Goal: Information Seeking & Learning: Learn about a topic

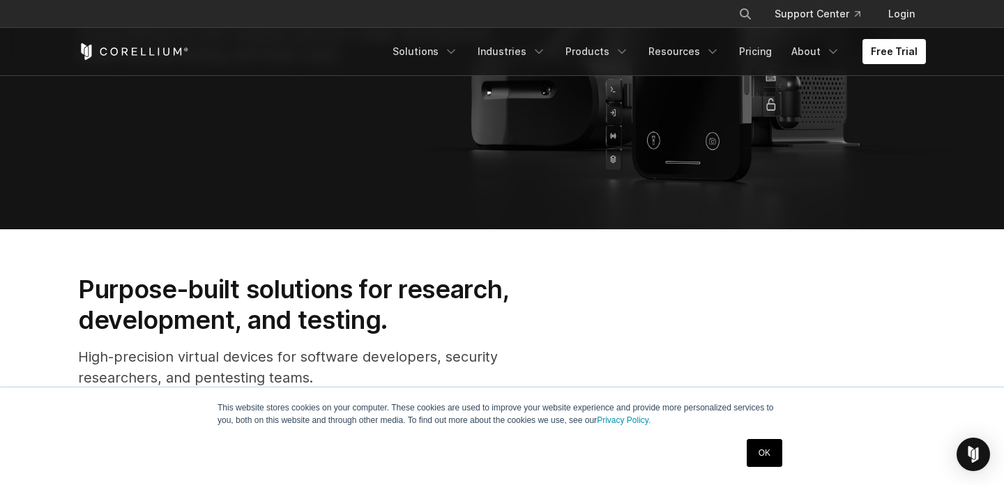
scroll to position [404, 0]
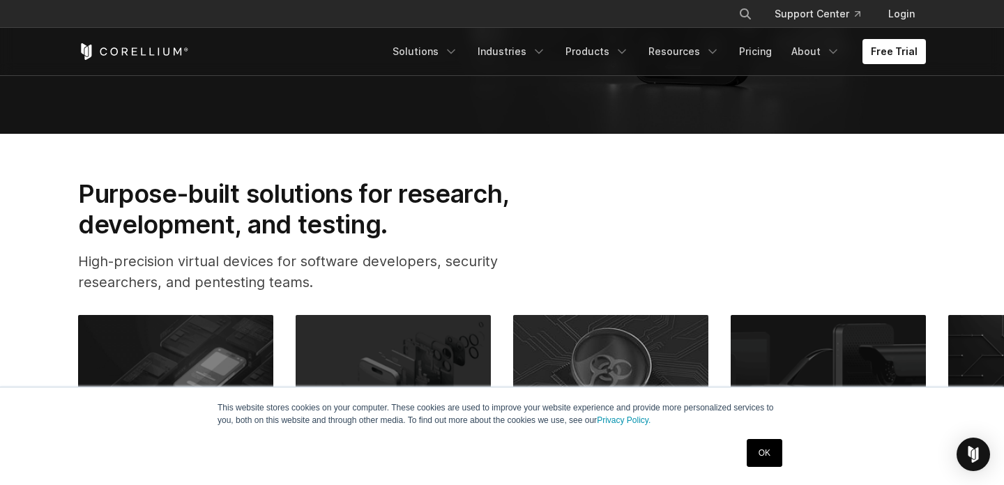
click at [761, 449] on link "OK" at bounding box center [765, 453] width 36 height 28
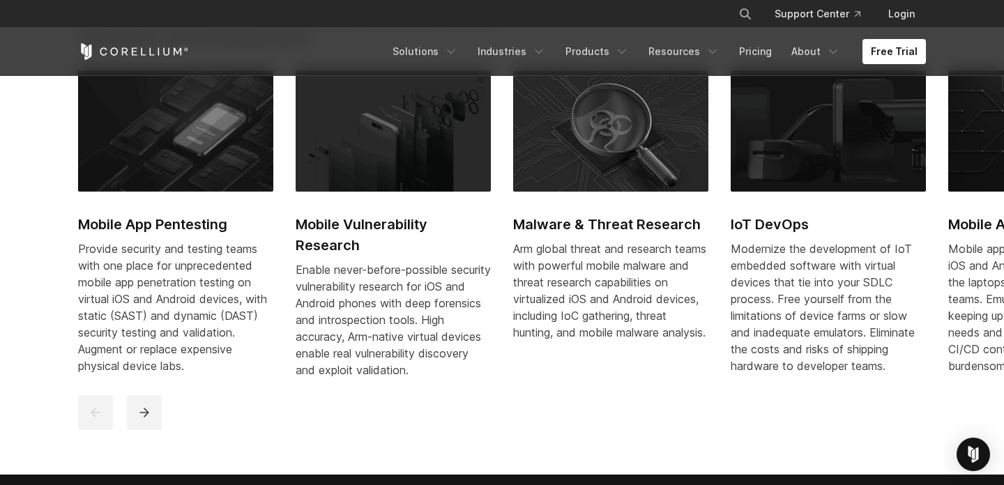
scroll to position [650, 0]
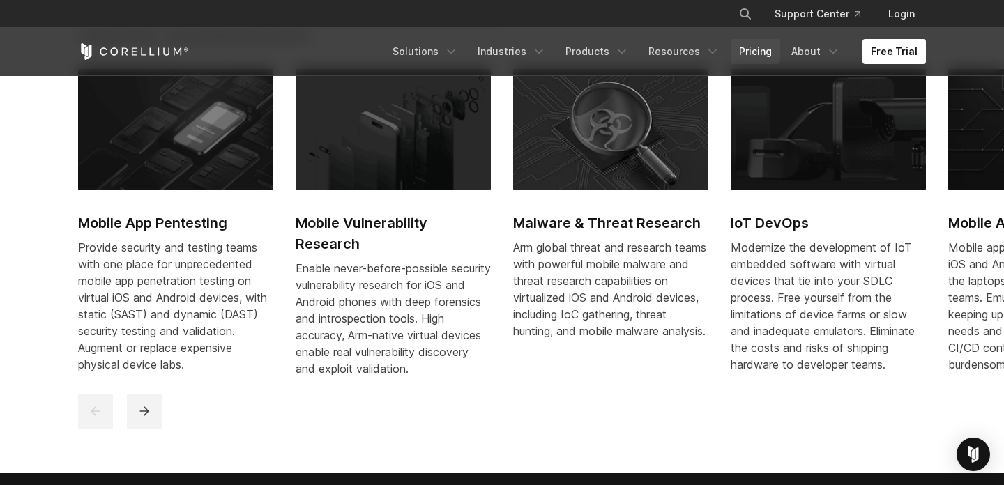
click at [764, 51] on link "Pricing" at bounding box center [756, 51] width 50 height 25
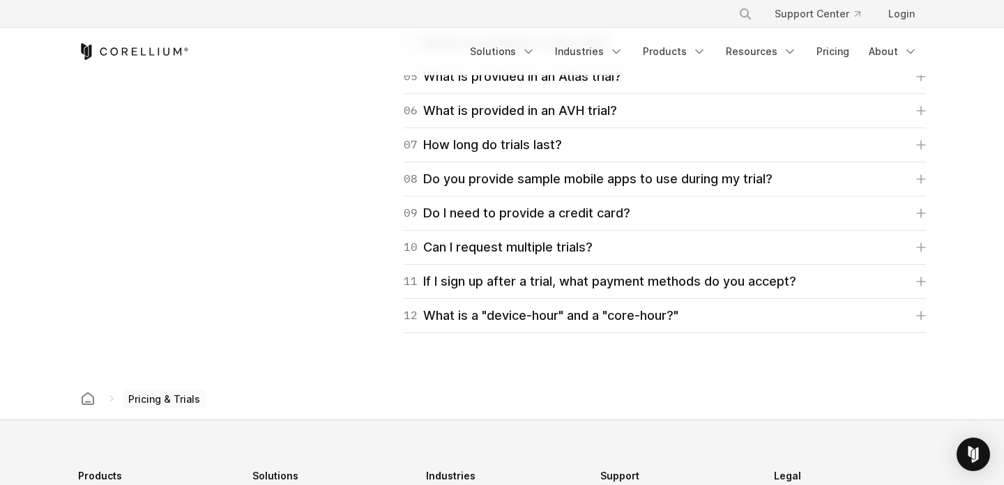
scroll to position [2276, 0]
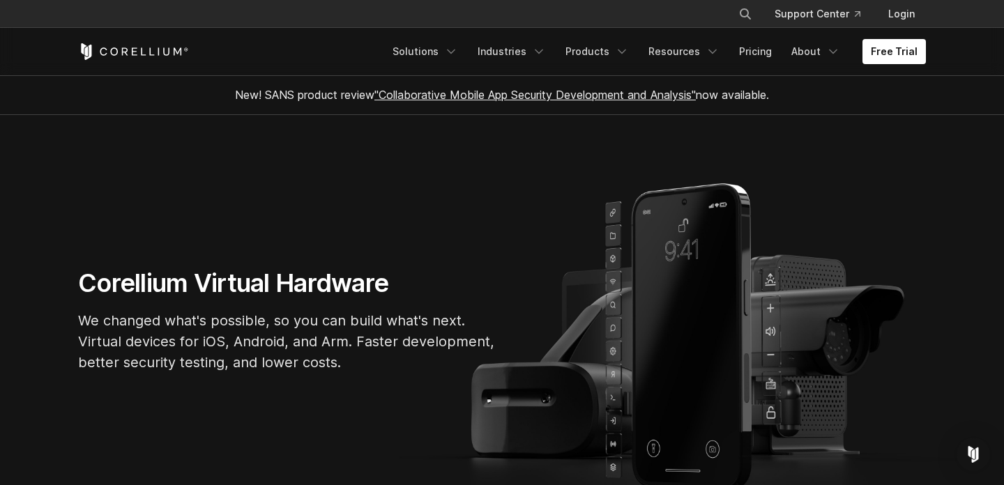
scroll to position [650, 0]
